Goal: Transaction & Acquisition: Purchase product/service

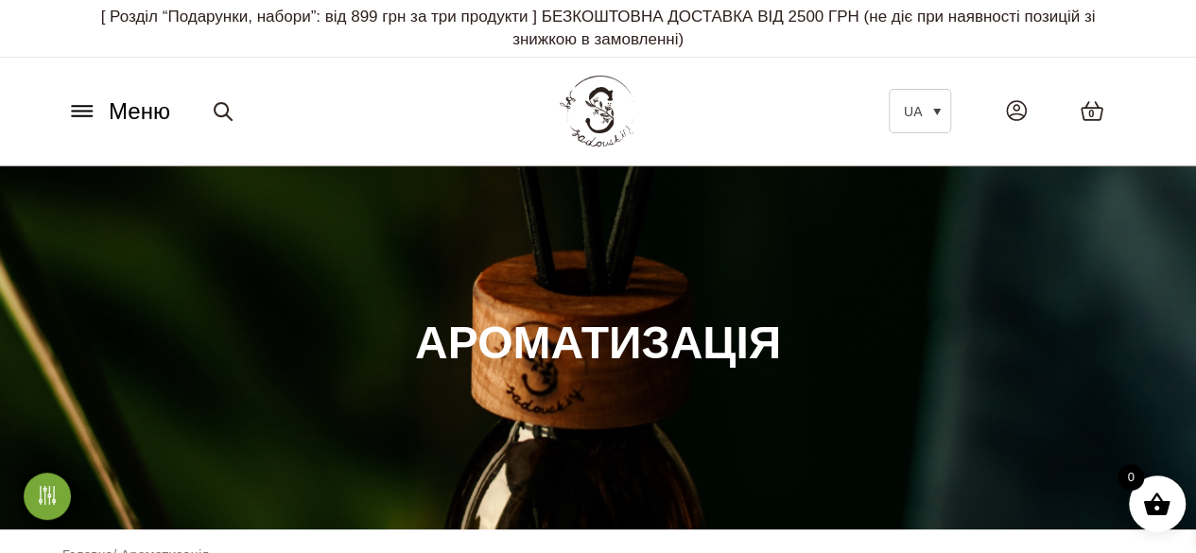
click at [123, 112] on span "Меню" at bounding box center [139, 112] width 61 height 34
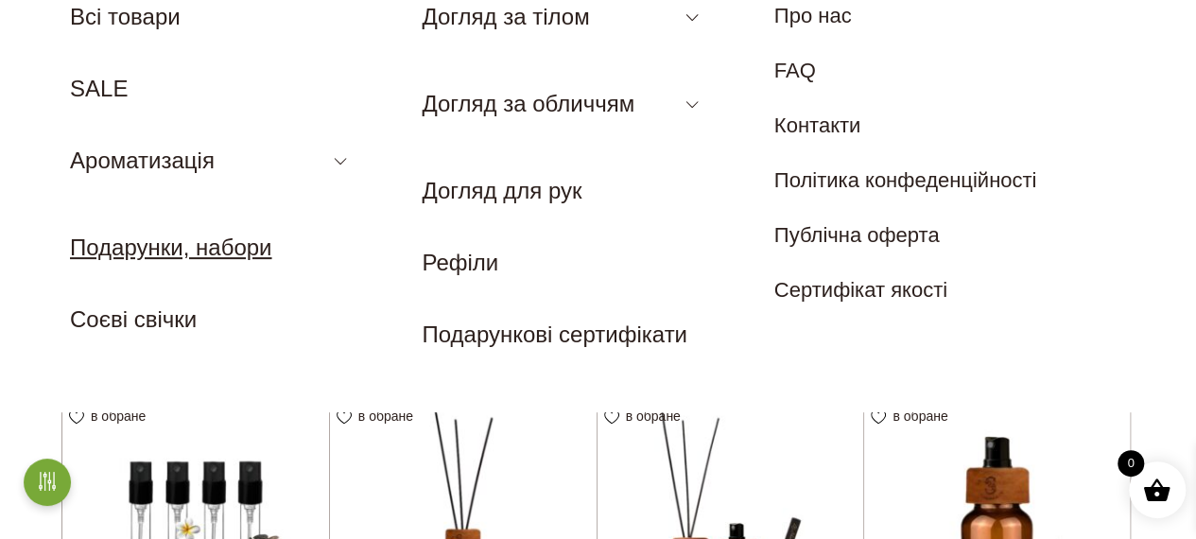
scroll to position [188, 0]
click at [168, 239] on link "Подарунки, набори" at bounding box center [170, 247] width 201 height 26
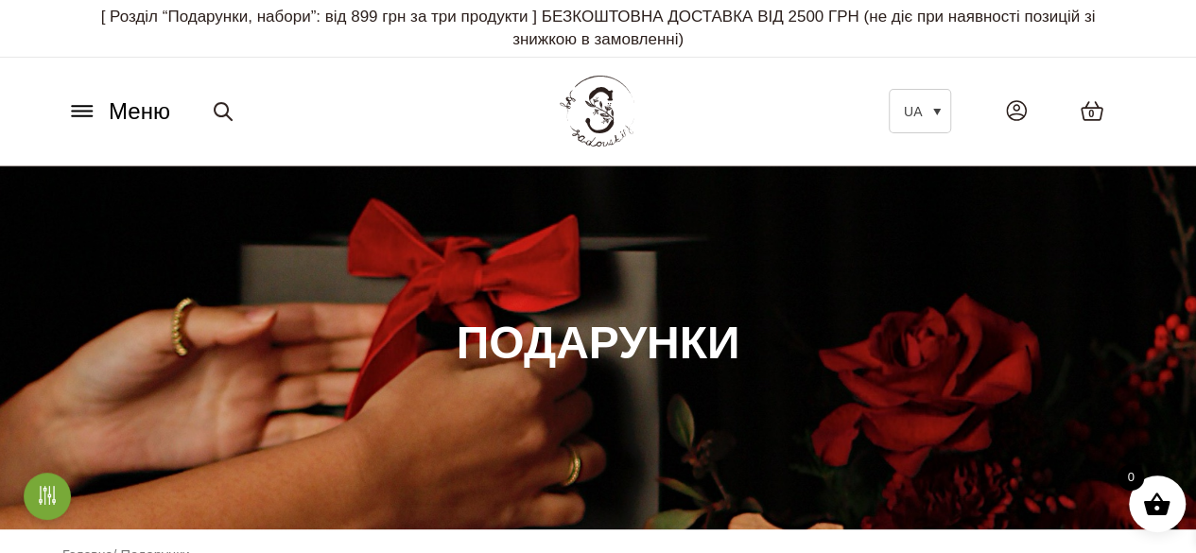
click at [118, 113] on span "Меню" at bounding box center [139, 112] width 61 height 34
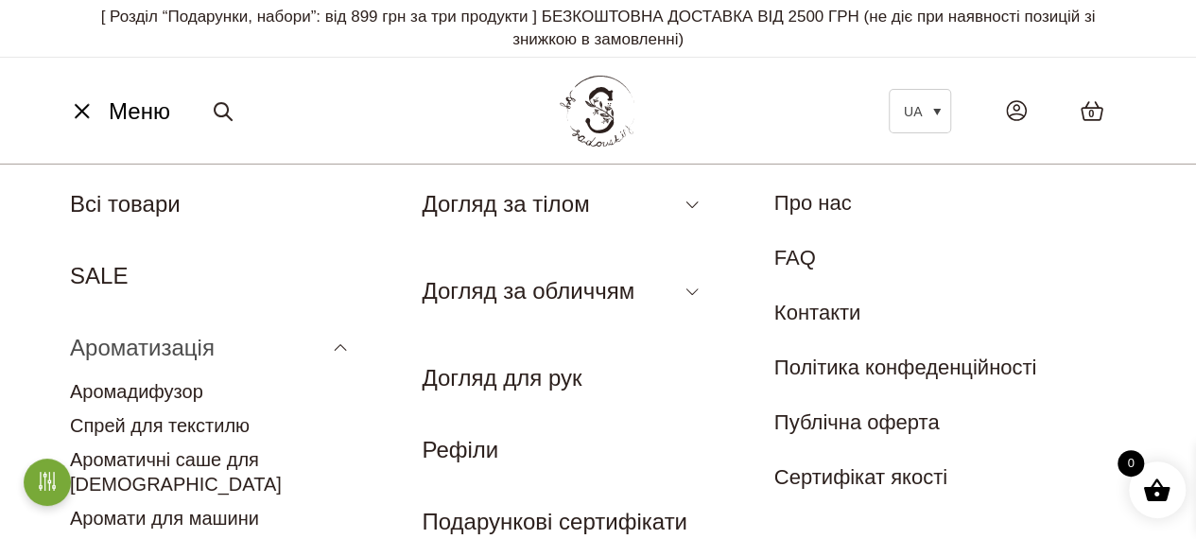
click at [185, 350] on link "Ароматизація" at bounding box center [142, 348] width 145 height 26
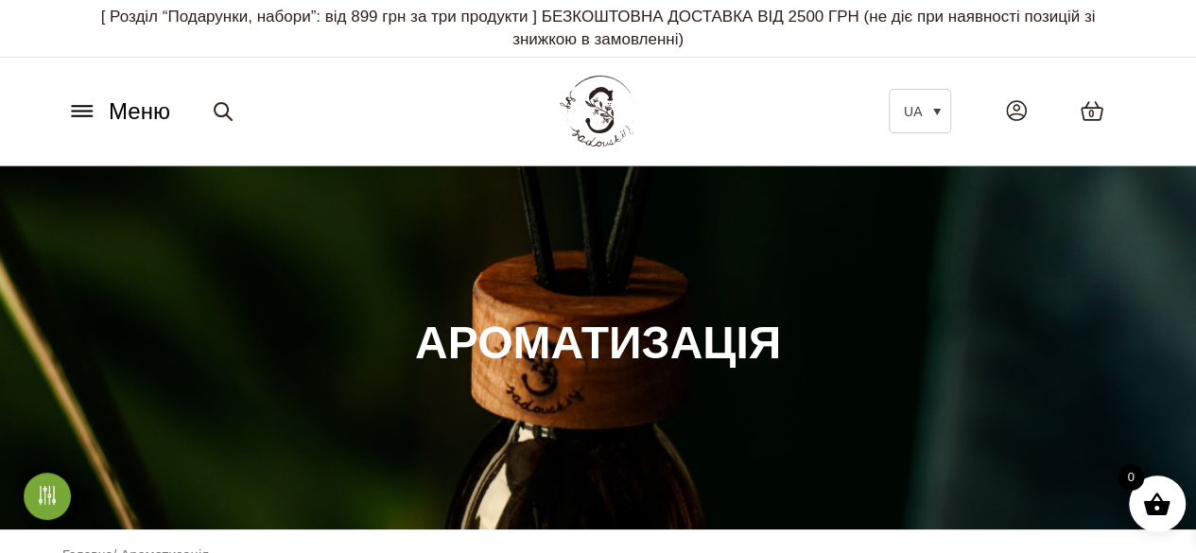
click at [148, 114] on span "Меню" at bounding box center [139, 112] width 61 height 34
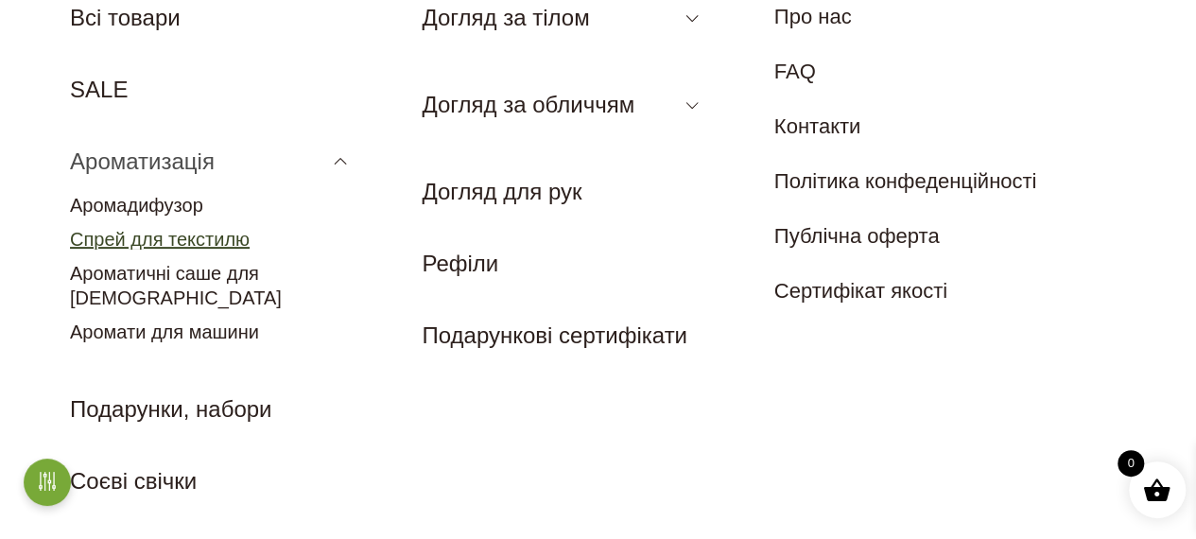
scroll to position [187, 0]
click at [149, 205] on link "Аромадифузор" at bounding box center [136, 204] width 133 height 21
